Goal: Find specific page/section: Find specific page/section

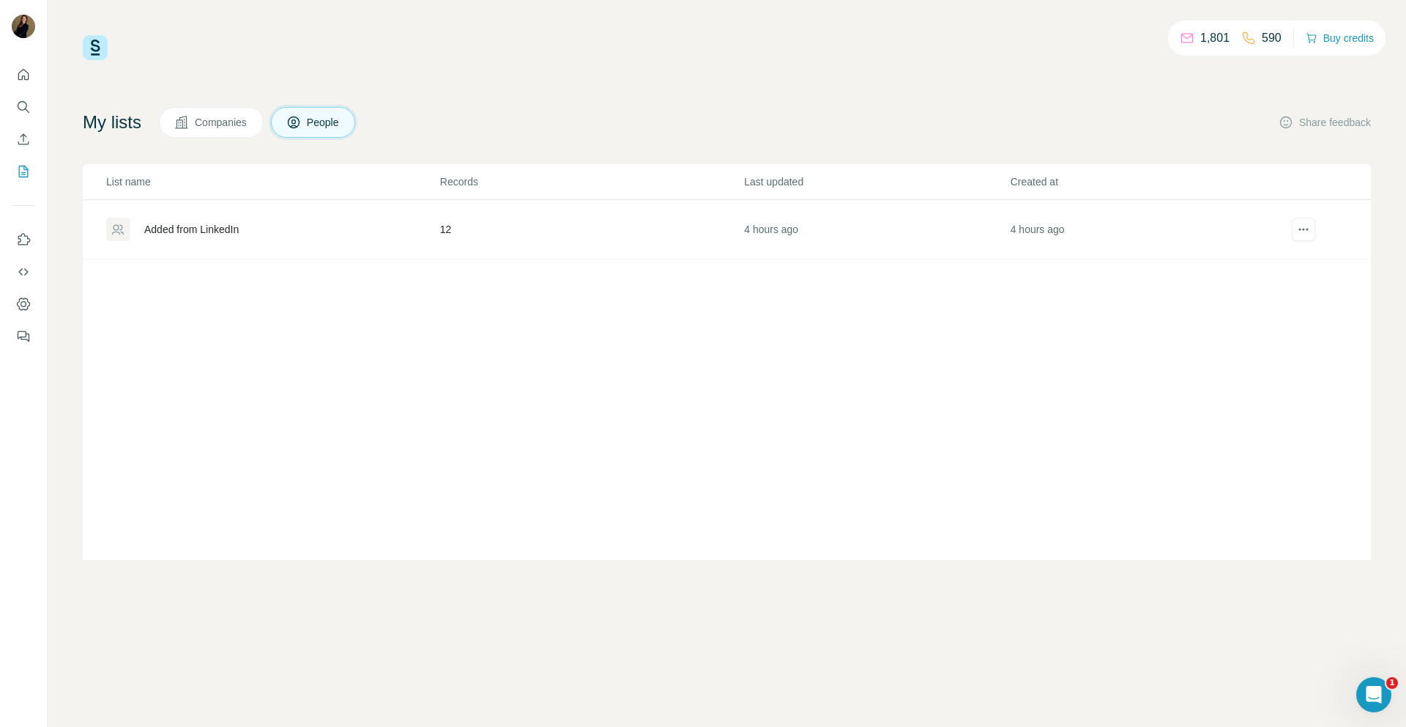
drag, startPoint x: 398, startPoint y: 218, endPoint x: 327, endPoint y: 237, distance: 72.7
click at [398, 218] on div "Added from LinkedIn" at bounding box center [272, 229] width 333 height 23
